Goal: Information Seeking & Learning: Understand process/instructions

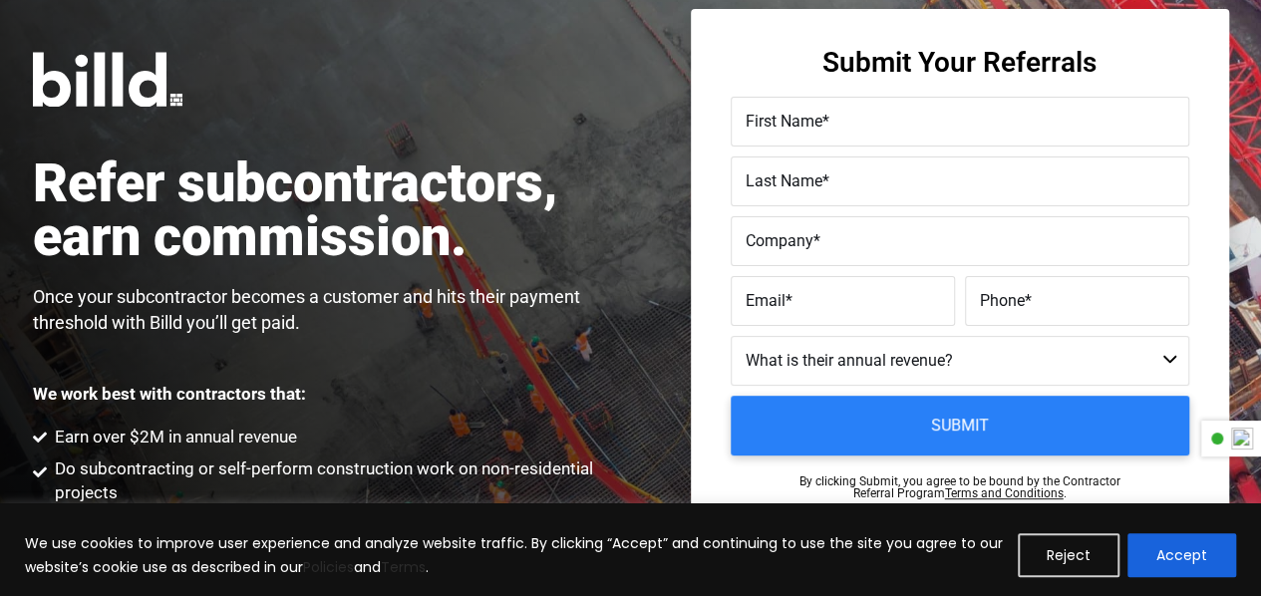
scroll to position [199, 0]
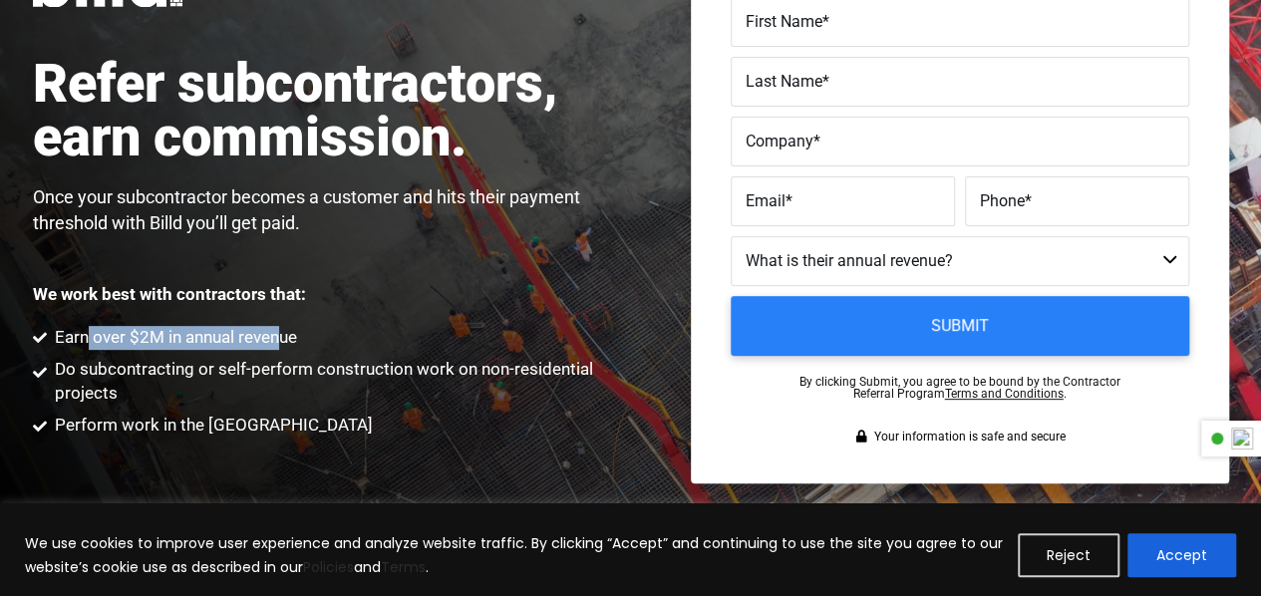
drag, startPoint x: 86, startPoint y: 288, endPoint x: 281, endPoint y: 288, distance: 195.3
click at [281, 326] on span "Earn over $2M in annual revenue" at bounding box center [173, 338] width 247 height 24
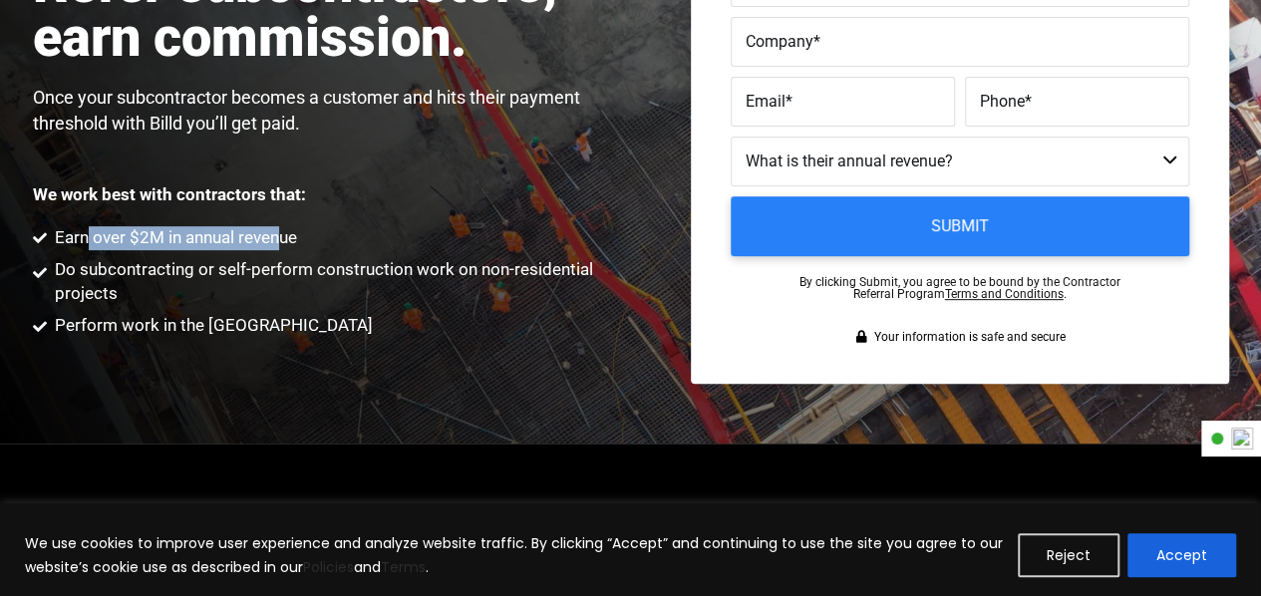
scroll to position [399, 0]
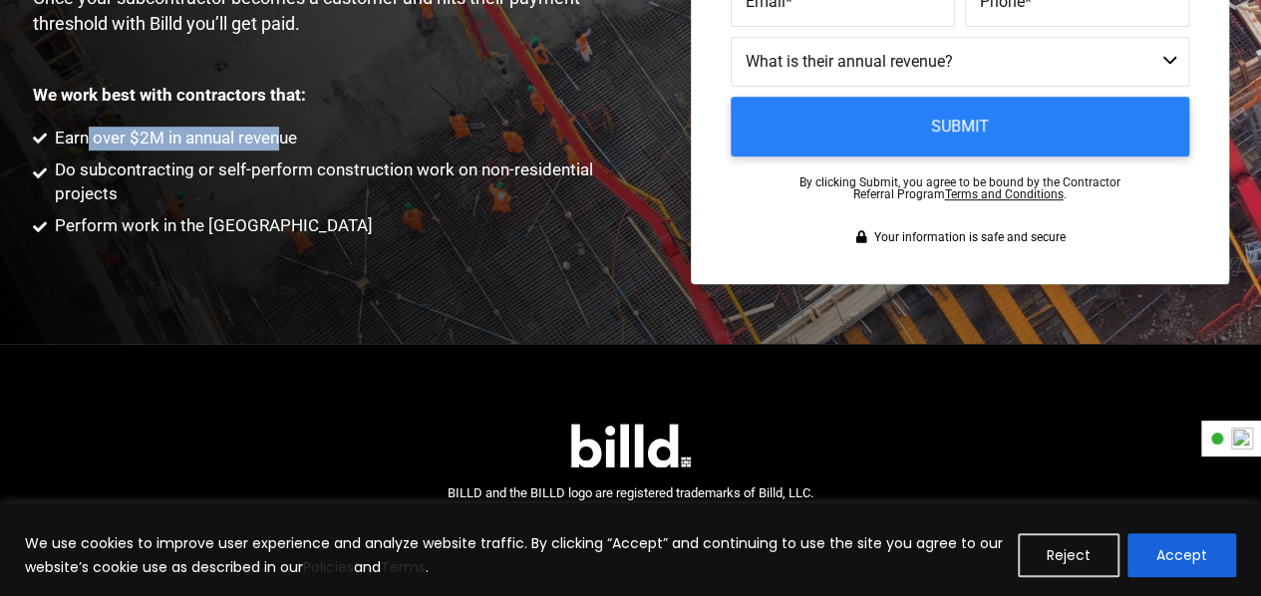
click at [1058, 555] on button "Reject" at bounding box center [1069, 555] width 102 height 44
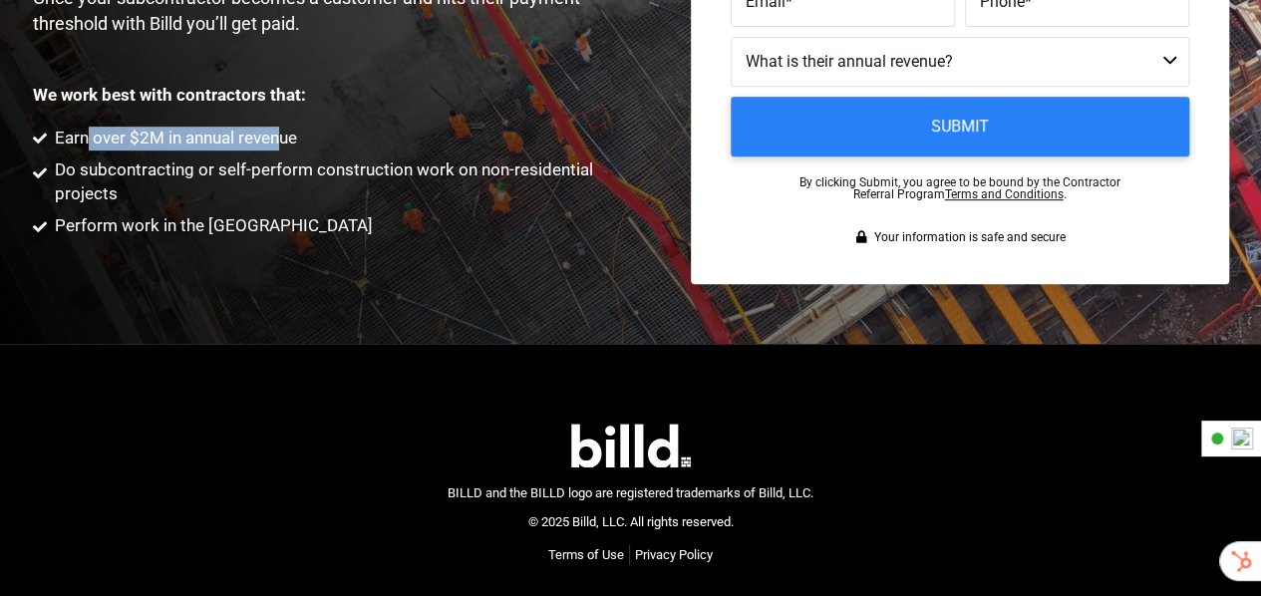
scroll to position [0, 0]
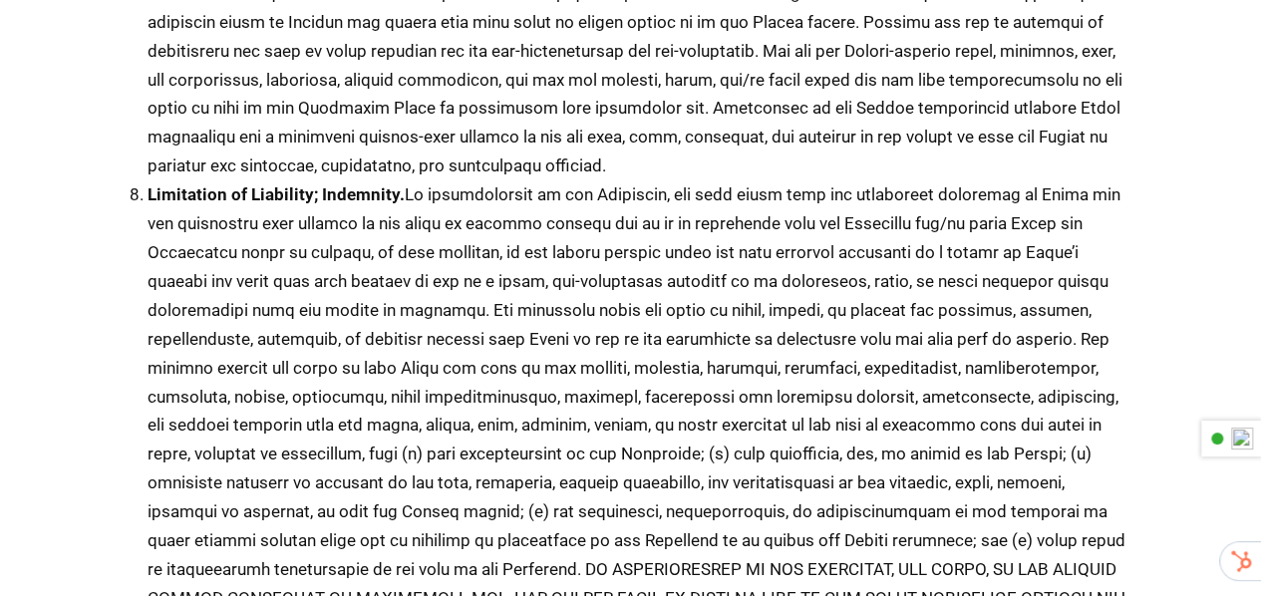
scroll to position [2193, 0]
